Goal: Connect with others: Connect with others

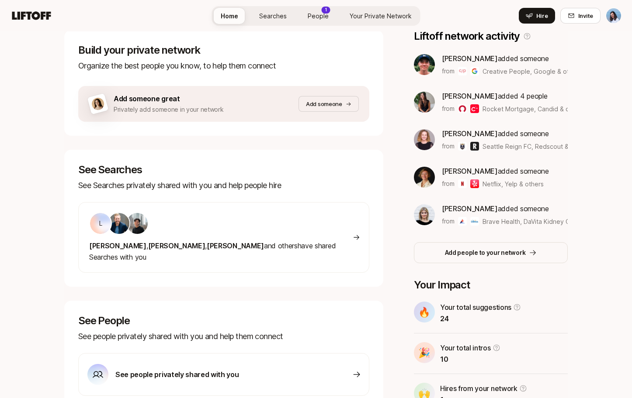
scroll to position [143, 0]
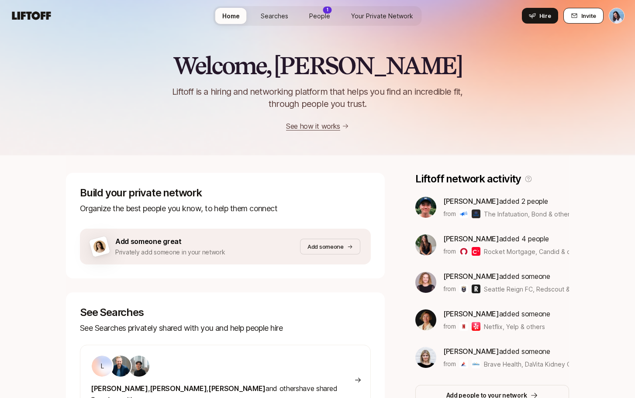
click at [568, 17] on button "Invite" at bounding box center [584, 16] width 40 height 16
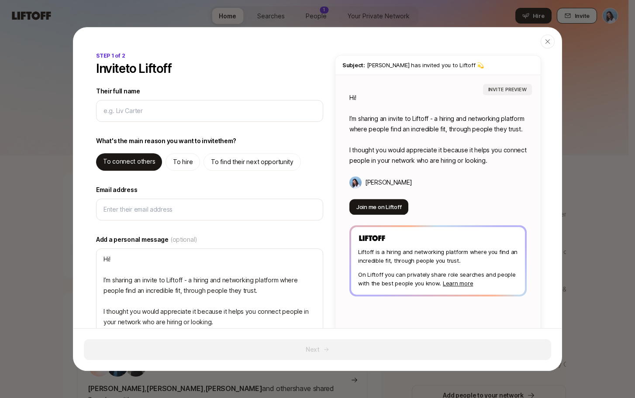
type textarea "x"
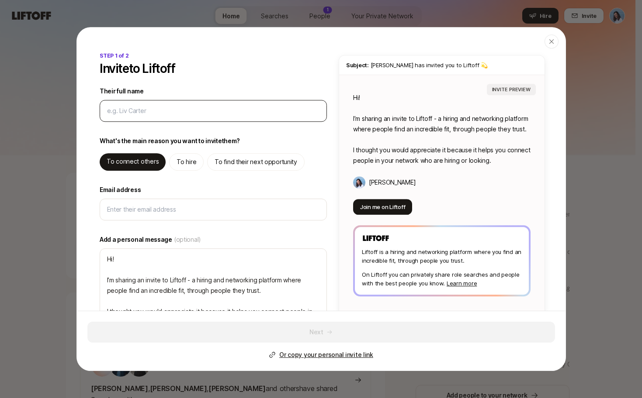
click at [223, 107] on input "Their full name" at bounding box center [213, 111] width 212 height 10
type input "t"
type textarea "x"
type input "te"
type textarea "x"
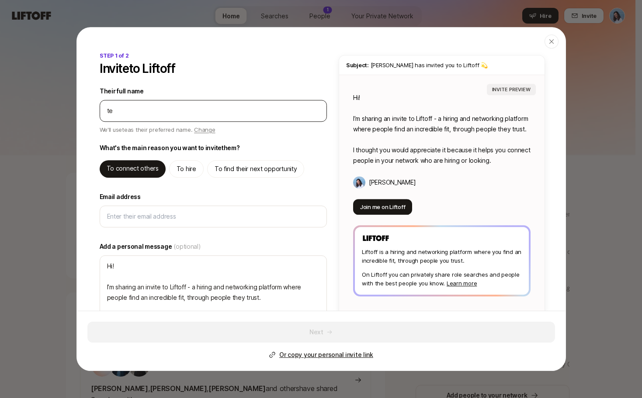
type input "tes"
type textarea "x"
type input "test"
type textarea "x"
type input "test"
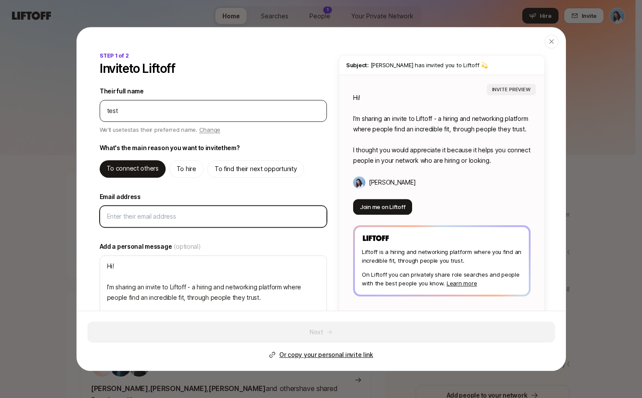
type textarea "Hi test! I’m sharing an invite to Liftoff - a hiring and networking platform wh…"
type textarea "x"
type input "d"
type textarea "x"
type input "ds"
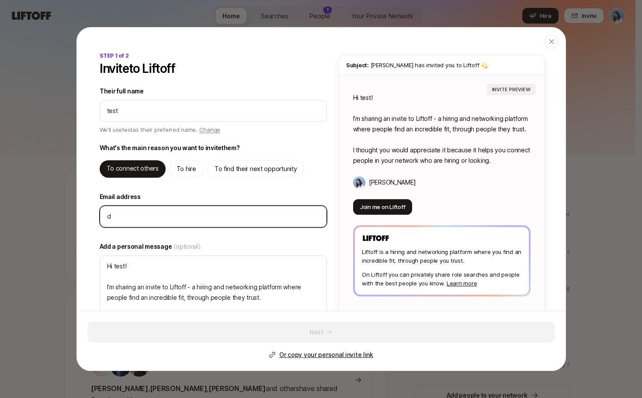
type textarea "x"
type input "dsa"
type textarea "x"
type input "dsad"
type textarea "x"
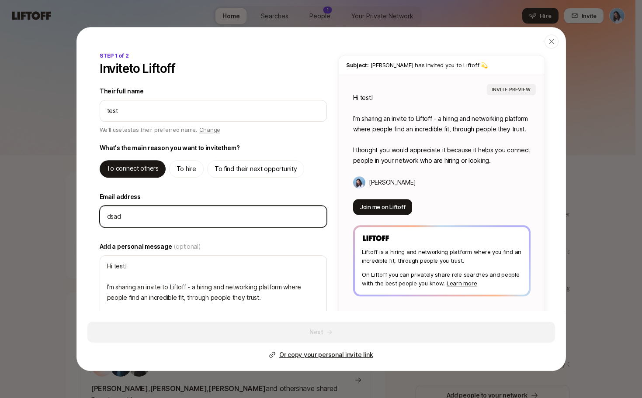
type input "dsada"
type textarea "x"
type input "dsadas"
type textarea "x"
type input "dsadas@"
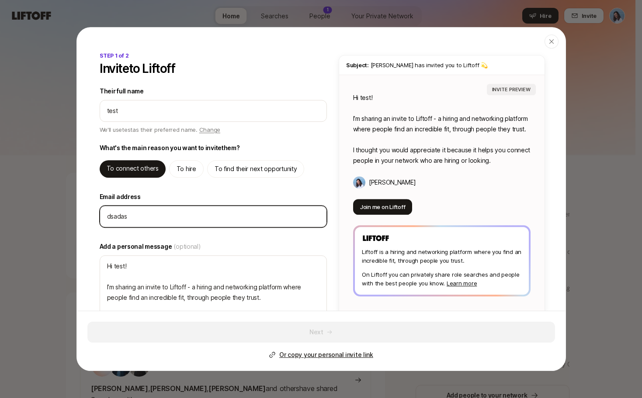
type textarea "x"
type input "dsadas@d"
type textarea "x"
type input "dsadas@da"
type textarea "x"
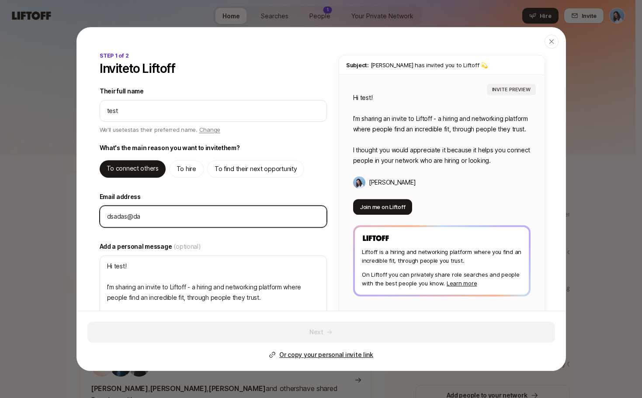
type input "dsadas@dad"
type textarea "x"
type input "dsadas@dada"
type textarea "x"
type input "dsadas@dadas"
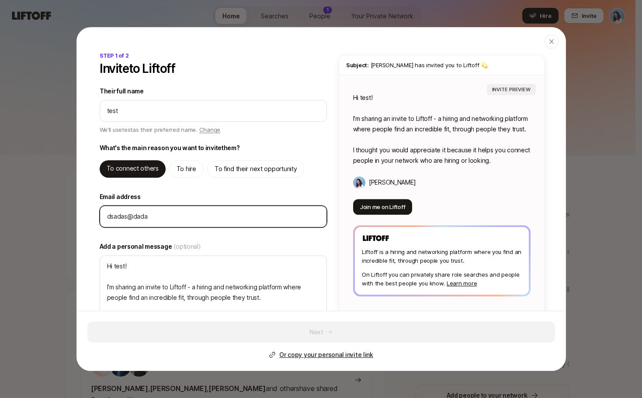
type textarea "x"
type input "dsadas@dadas."
type textarea "x"
type input "dsadas@dadas.c"
type textarea "x"
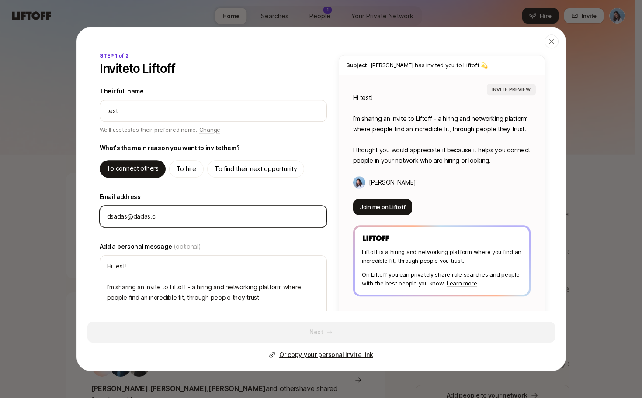
type input "[EMAIL_ADDRESS][DOMAIN_NAME]"
type textarea "x"
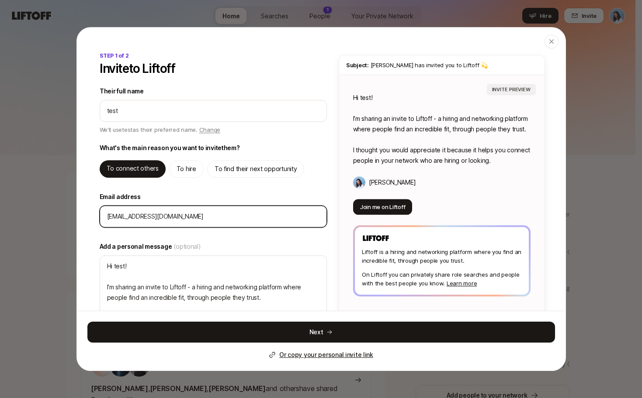
type input "[EMAIL_ADDRESS][DOMAIN_NAME]"
type textarea "x"
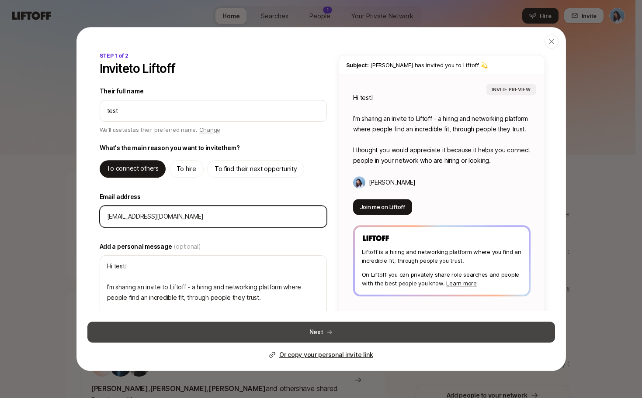
type input "[EMAIL_ADDRESS][DOMAIN_NAME]"
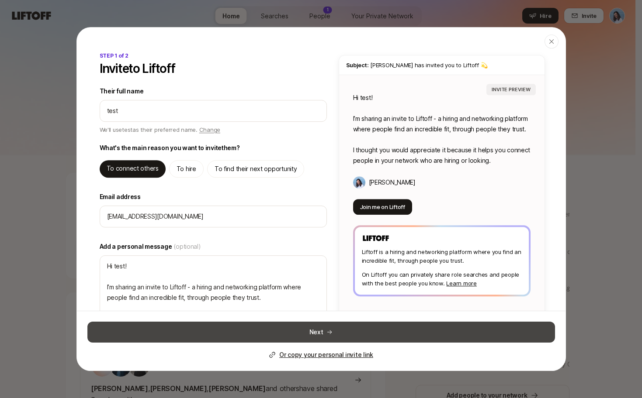
click at [344, 333] on button "Next" at bounding box center [321, 332] width 468 height 21
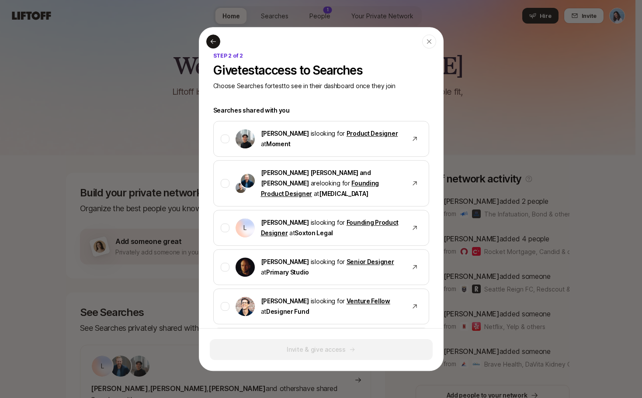
click at [211, 42] on icon at bounding box center [212, 41] width 5 height 4
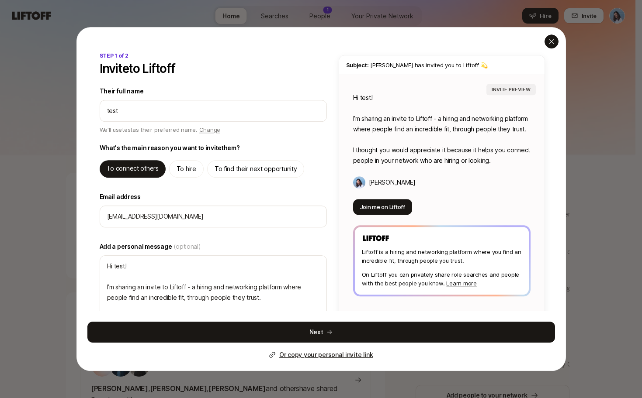
click at [554, 41] on icon "button" at bounding box center [551, 41] width 7 height 7
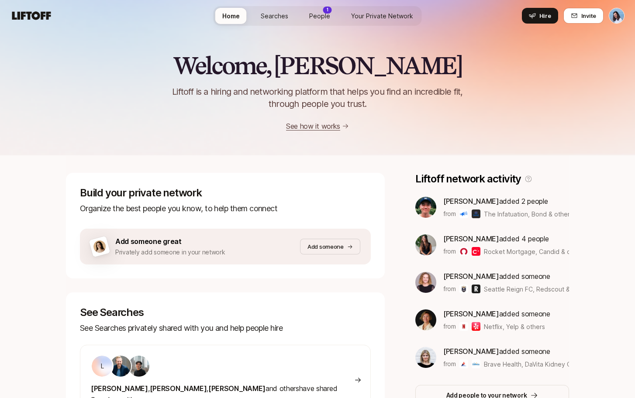
click at [314, 15] on span "People" at bounding box center [319, 15] width 21 height 9
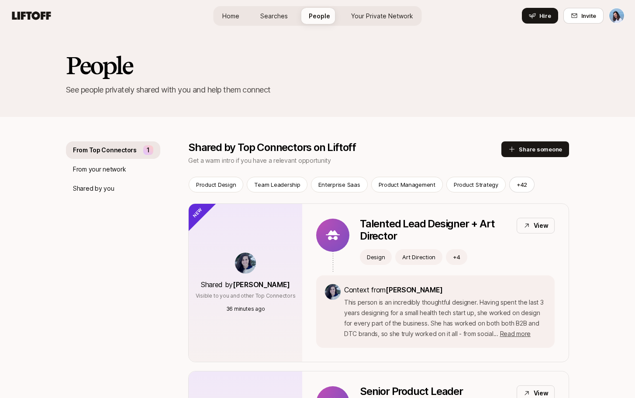
click at [379, 12] on span "Your Private Network" at bounding box center [382, 15] width 62 height 9
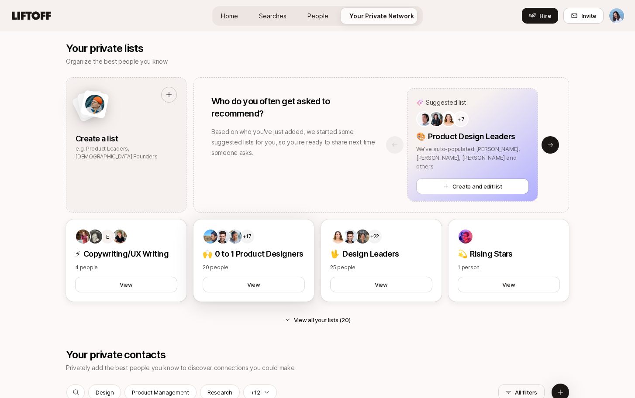
scroll to position [768, 0]
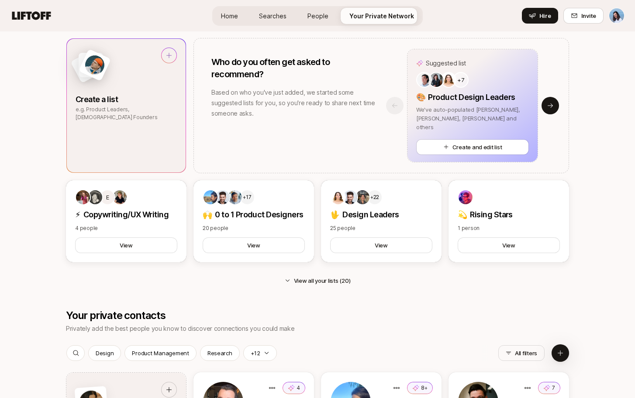
click at [119, 102] on p "Create a list" at bounding box center [126, 100] width 101 height 12
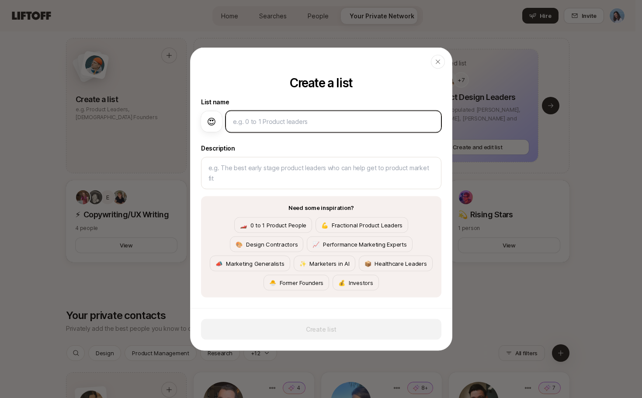
click at [280, 118] on input at bounding box center [333, 122] width 201 height 10
type textarea "x"
type input "T"
type textarea "x"
type input "TE"
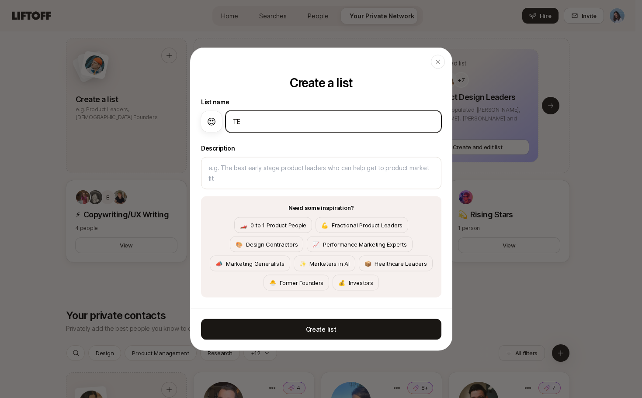
type textarea "x"
type input "TES"
type textarea "x"
type input "TEST"
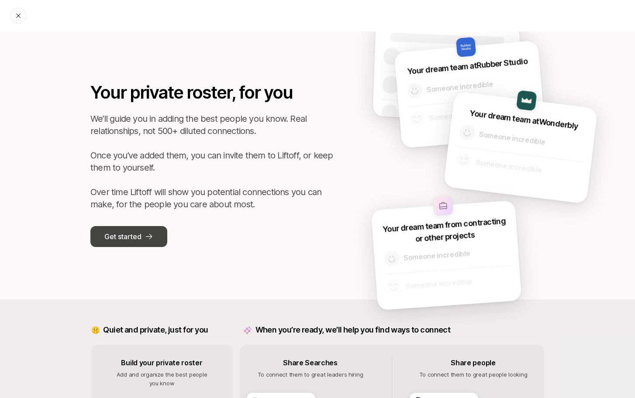
click at [130, 242] on p "Get started" at bounding box center [122, 236] width 37 height 11
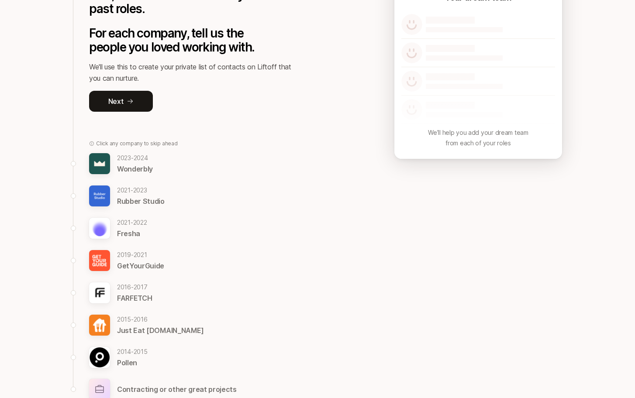
scroll to position [199, 0]
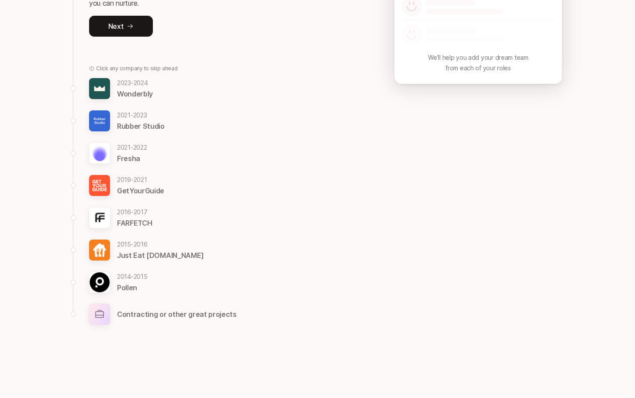
click at [360, 319] on div "Let’s take a walk down memory lane, and reflect on some of your past roles. For…" at bounding box center [317, 131] width 503 height 535
